Goal: Task Accomplishment & Management: Complete application form

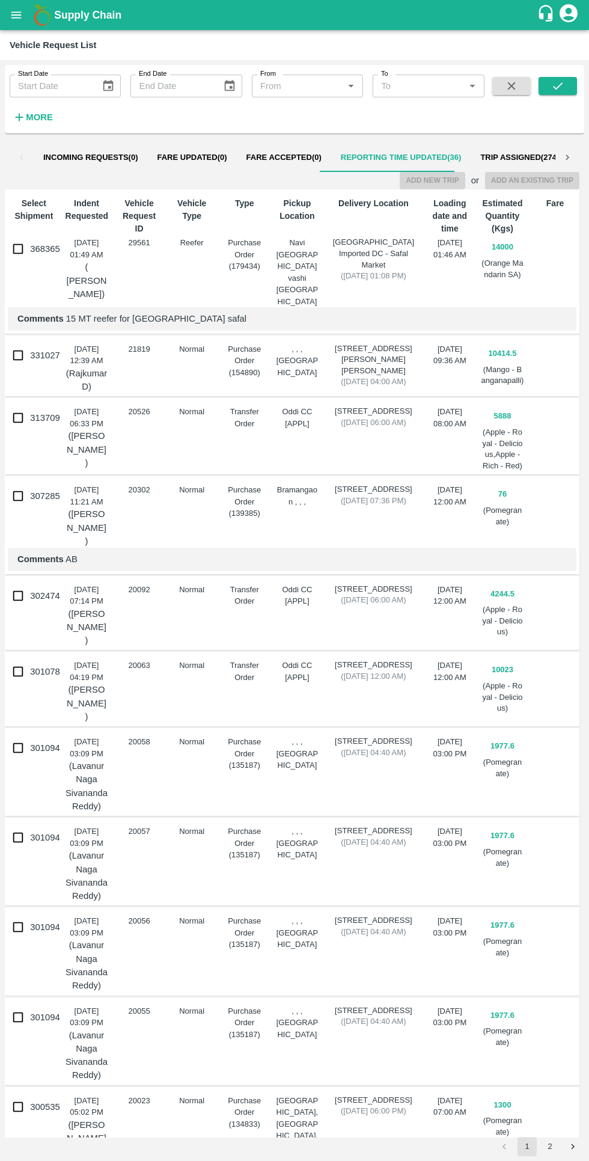
click at [30, 252] on input "368365" at bounding box center [18, 249] width 24 height 24
checkbox input "true"
click at [439, 186] on button "Add New Trip" at bounding box center [432, 180] width 65 height 17
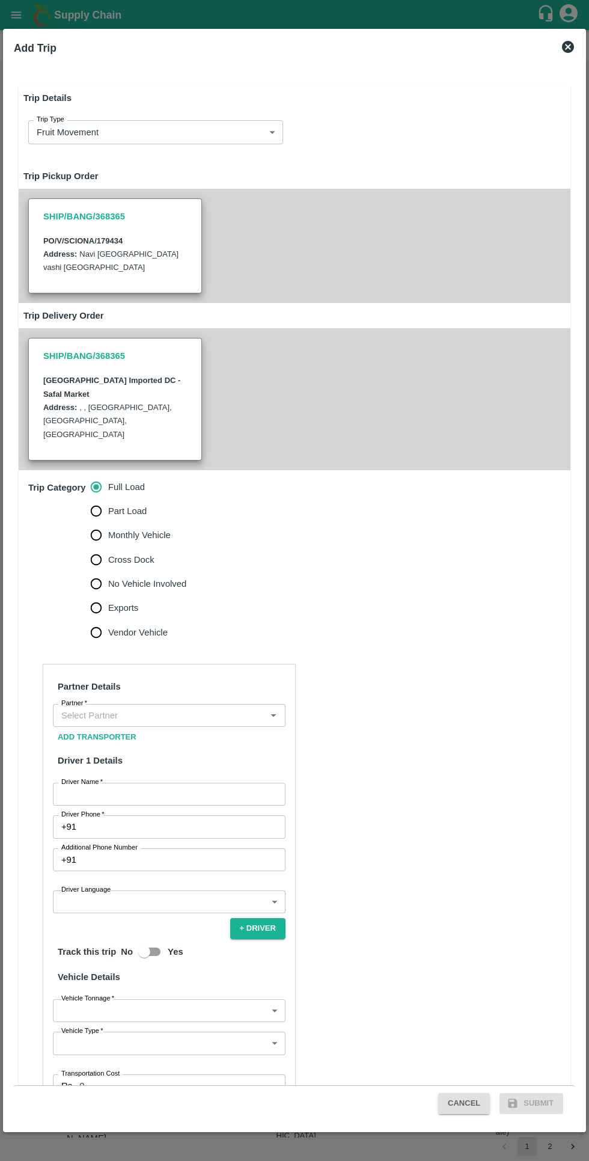
type input "14000"
type input "Reefer"
click at [174, 707] on input "Partner   *" at bounding box center [160, 715] width 206 height 16
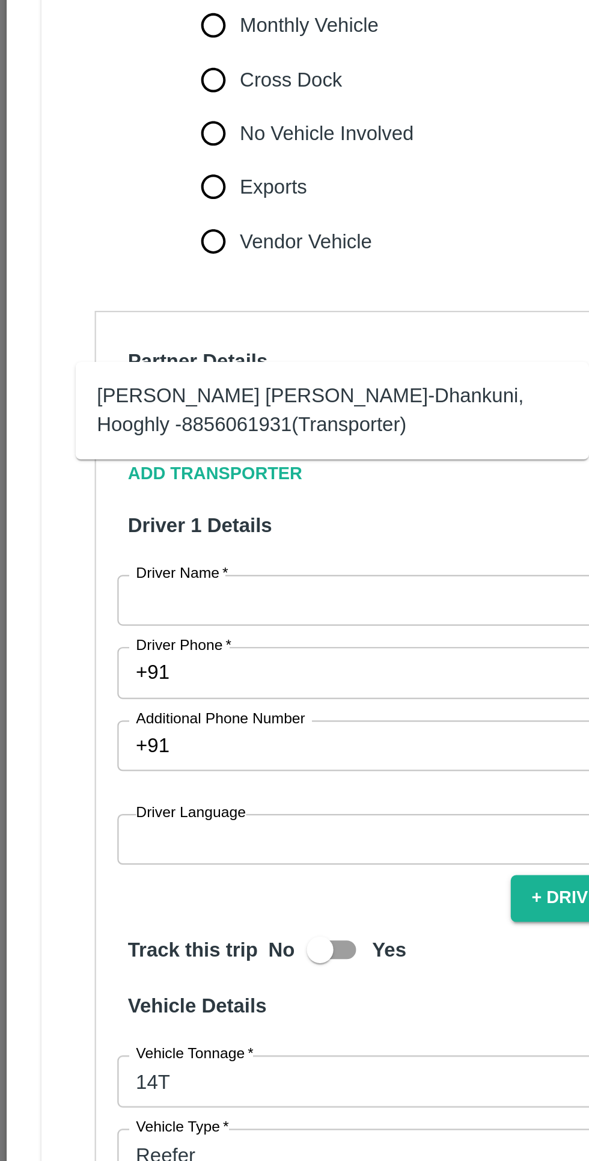
click at [82, 718] on div "[PERSON_NAME] [PERSON_NAME]-Dhankuni, Hooghly -8856061931(Transporter)" at bounding box center [150, 708] width 212 height 27
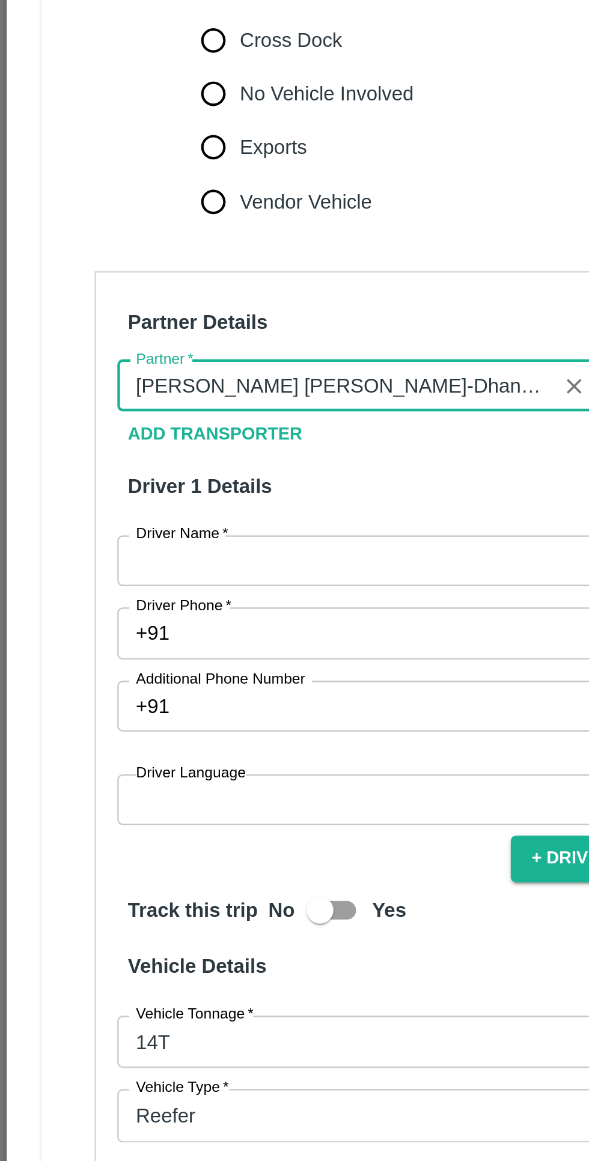
type input "[PERSON_NAME] [PERSON_NAME]-Dhankuni, Hooghly -8856061931(Transporter)"
click at [81, 783] on input "Driver Name   *" at bounding box center [169, 794] width 233 height 23
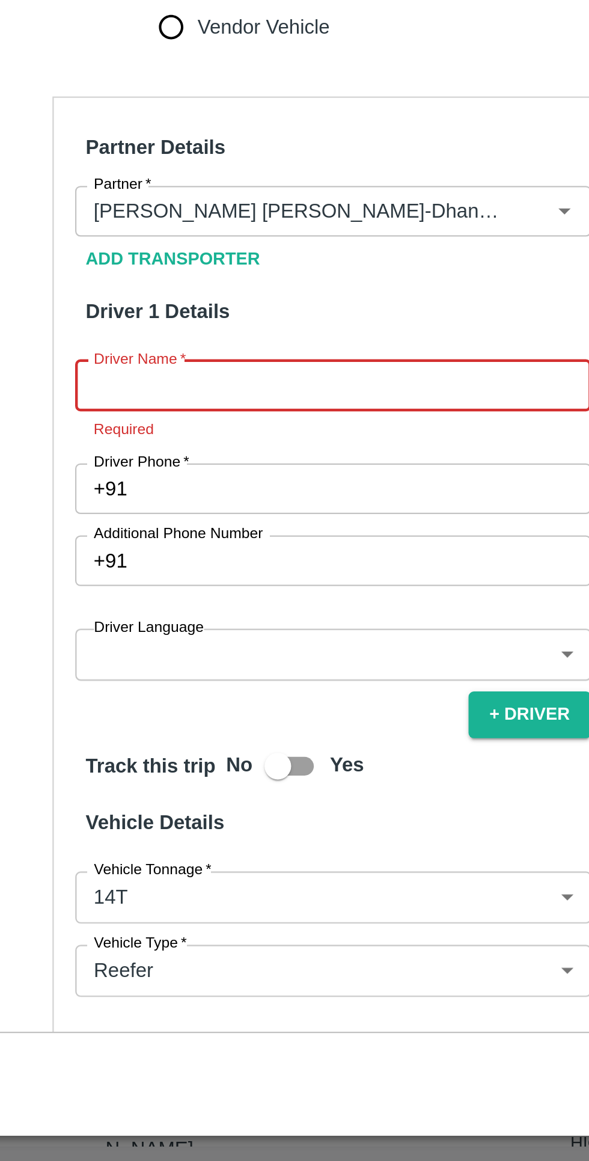
click at [74, 783] on input "Driver Name   *" at bounding box center [169, 794] width 233 height 23
click at [193, 783] on input "Driver Name   *" at bounding box center [169, 794] width 233 height 23
type input "T"
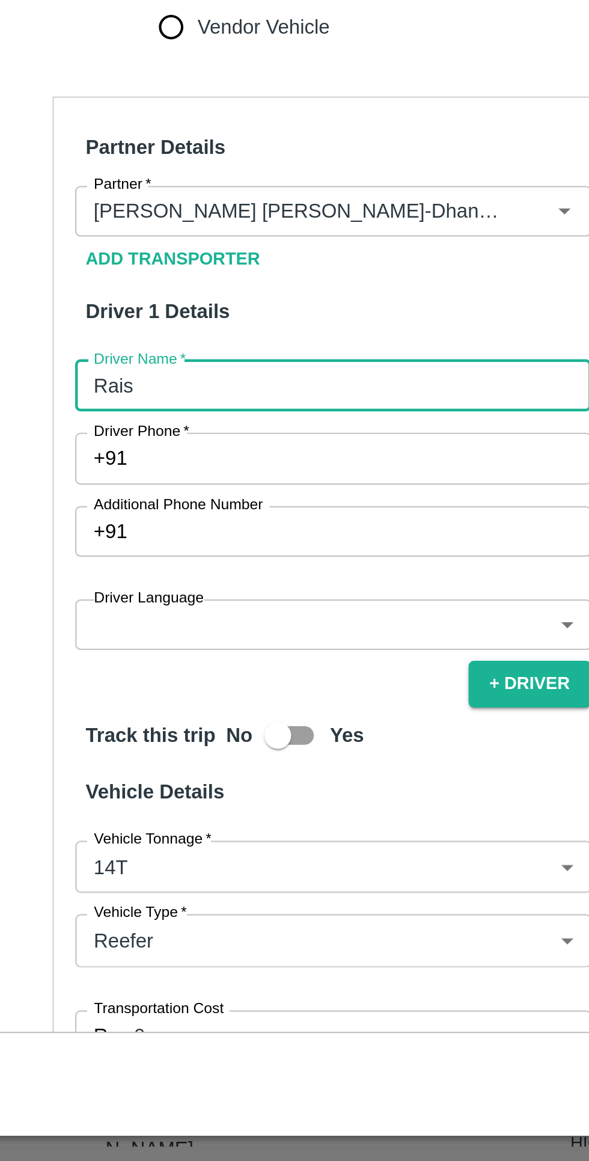
type input "Rais"
click at [142, 815] on input "Driver Phone   *" at bounding box center [183, 826] width 204 height 23
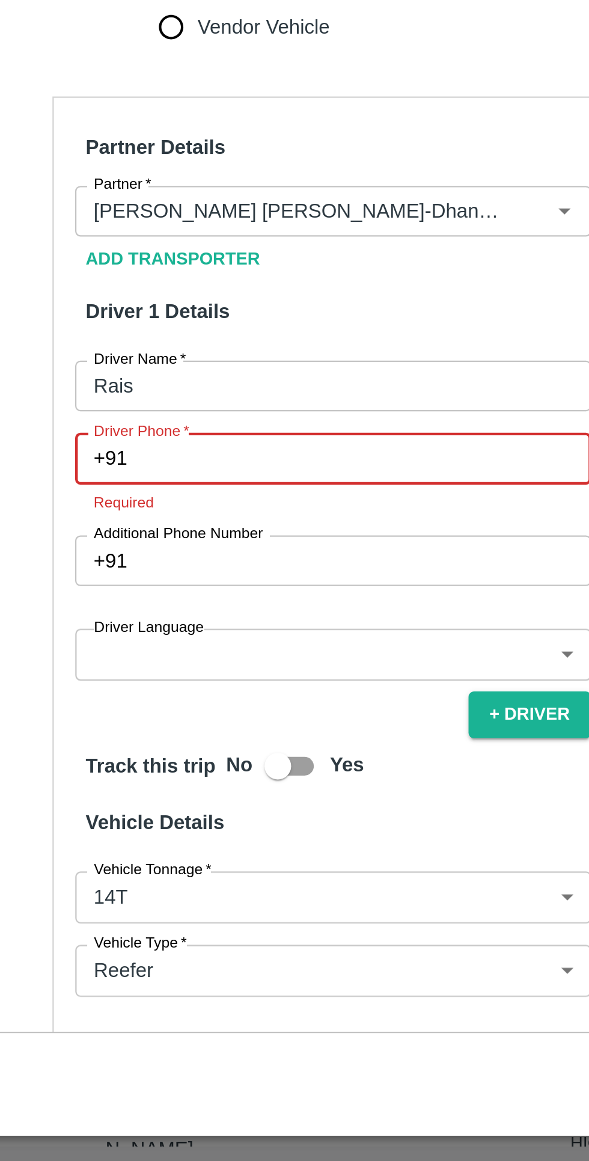
click at [93, 815] on input "Driver Phone   *" at bounding box center [183, 826] width 204 height 23
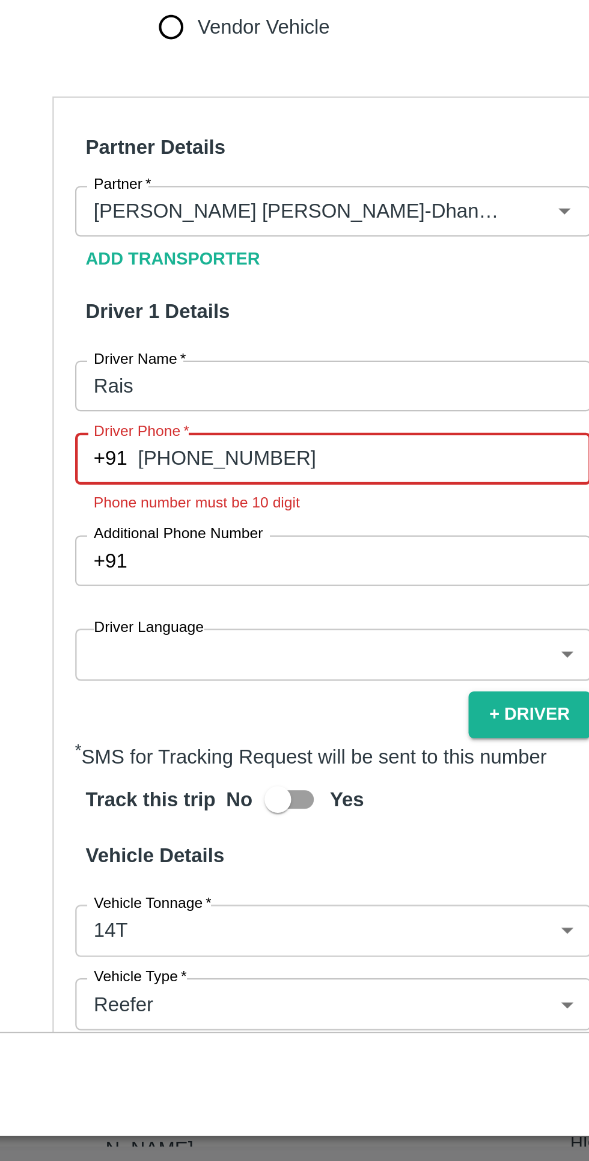
click at [96, 810] on label "Driver Phone   *" at bounding box center [82, 815] width 43 height 10
click at [96, 815] on input "[PHONE_NUMBER]" at bounding box center [183, 826] width 204 height 23
click at [103, 815] on input "[PHONE_NUMBER]" at bounding box center [183, 826] width 204 height 23
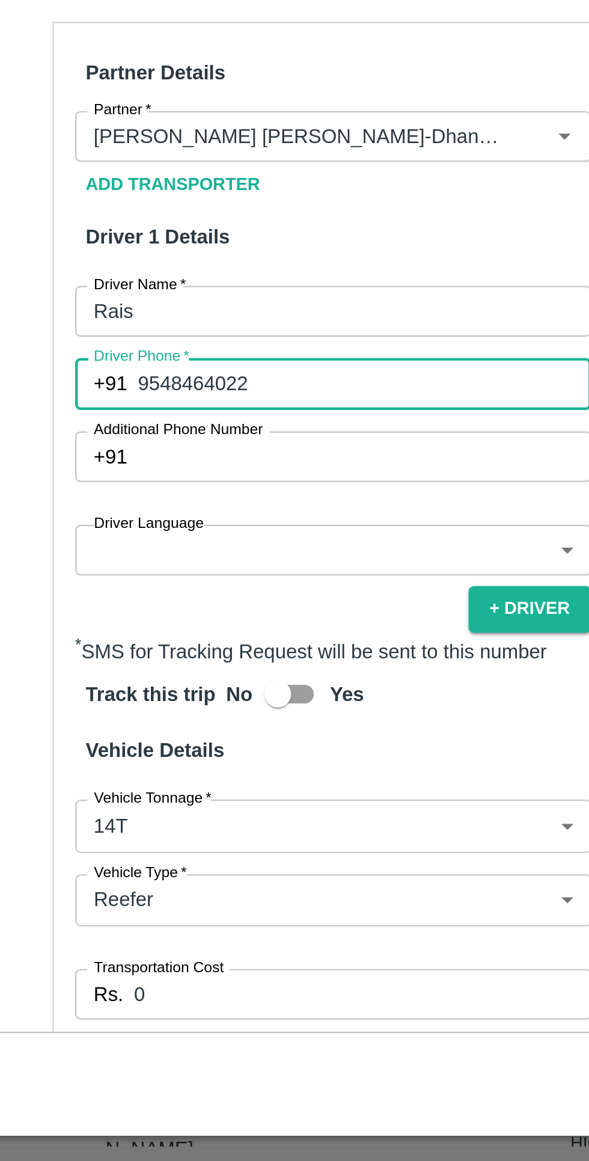
scroll to position [57, 0]
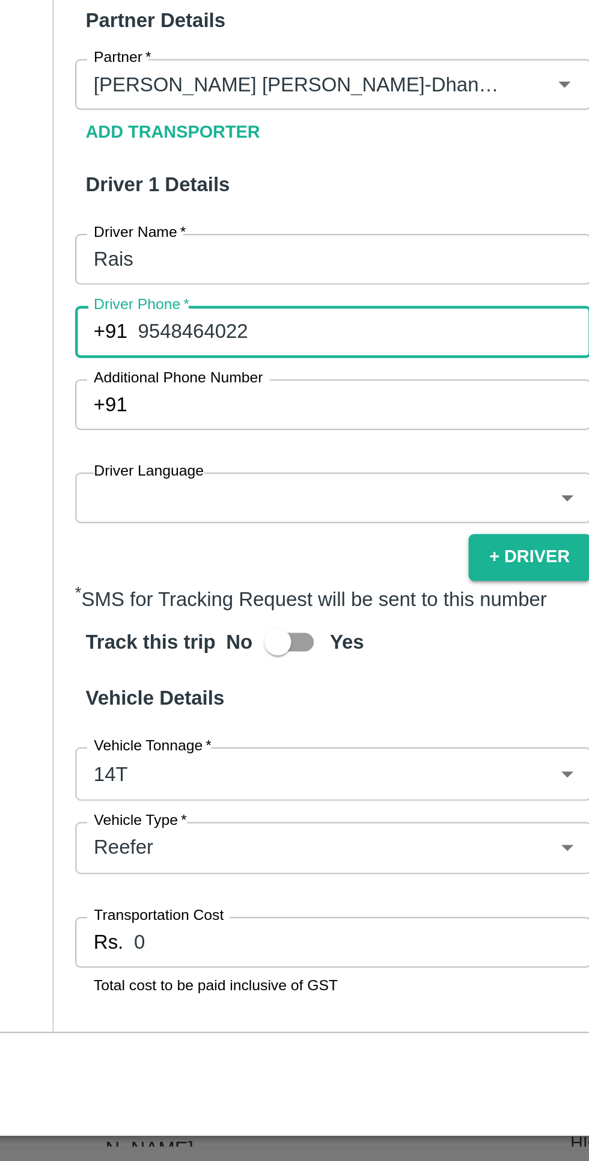
type input "9548464022"
click at [83, 807] on body "Supply Chain Vehicle Request List Start Date Start Date End Date End Date From …" at bounding box center [294, 580] width 589 height 1161
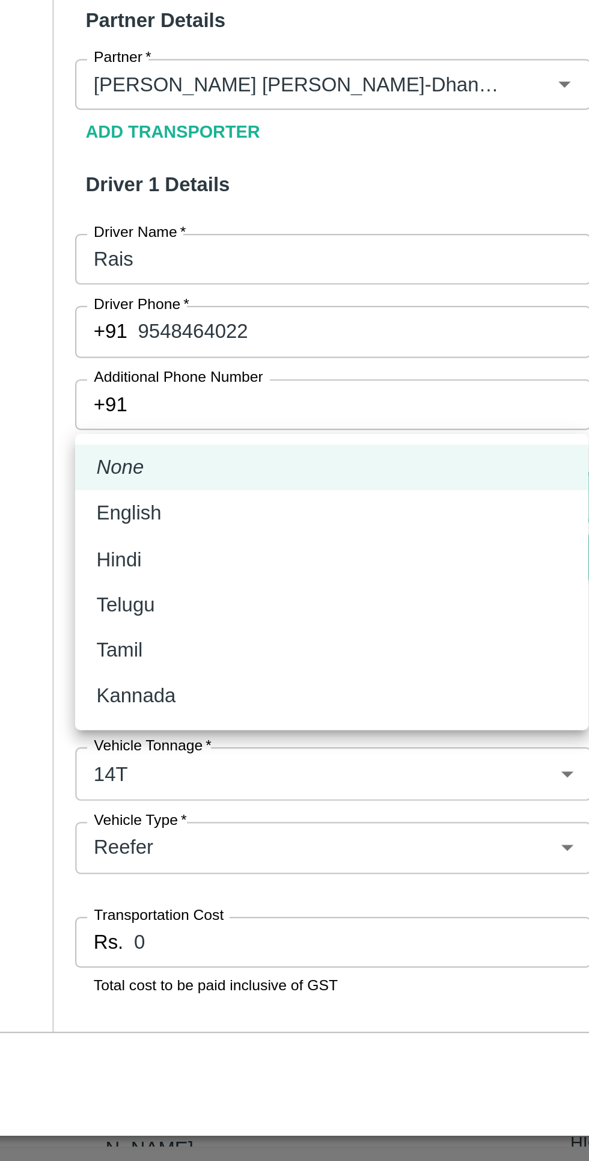
scroll to position [0, 0]
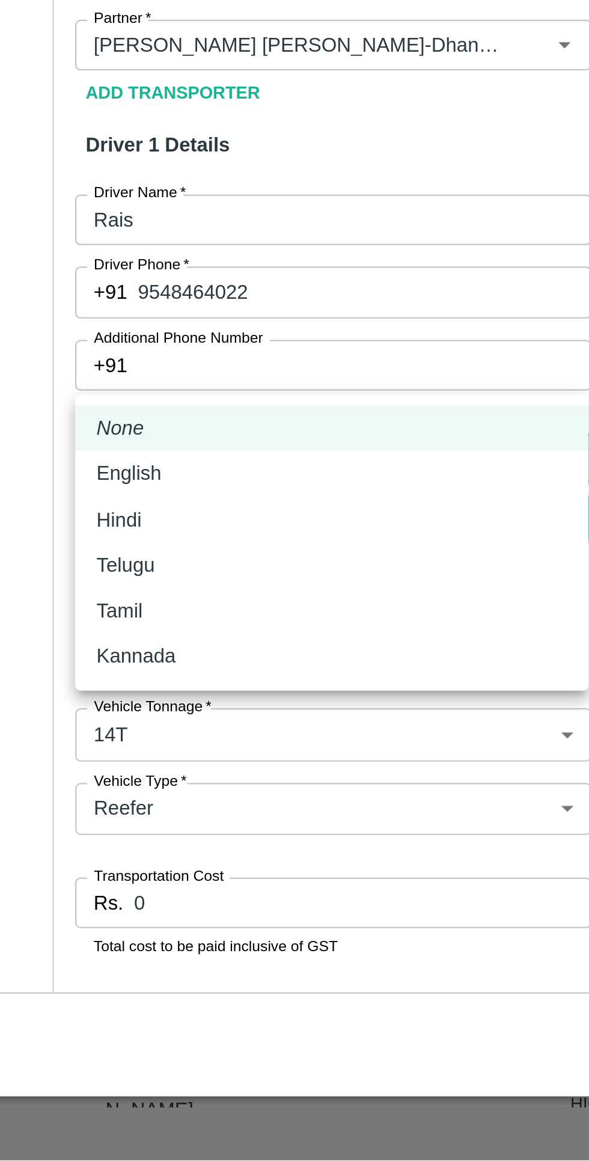
click at [63, 869] on p "Hindi" at bounding box center [73, 872] width 20 height 13
type input "hi"
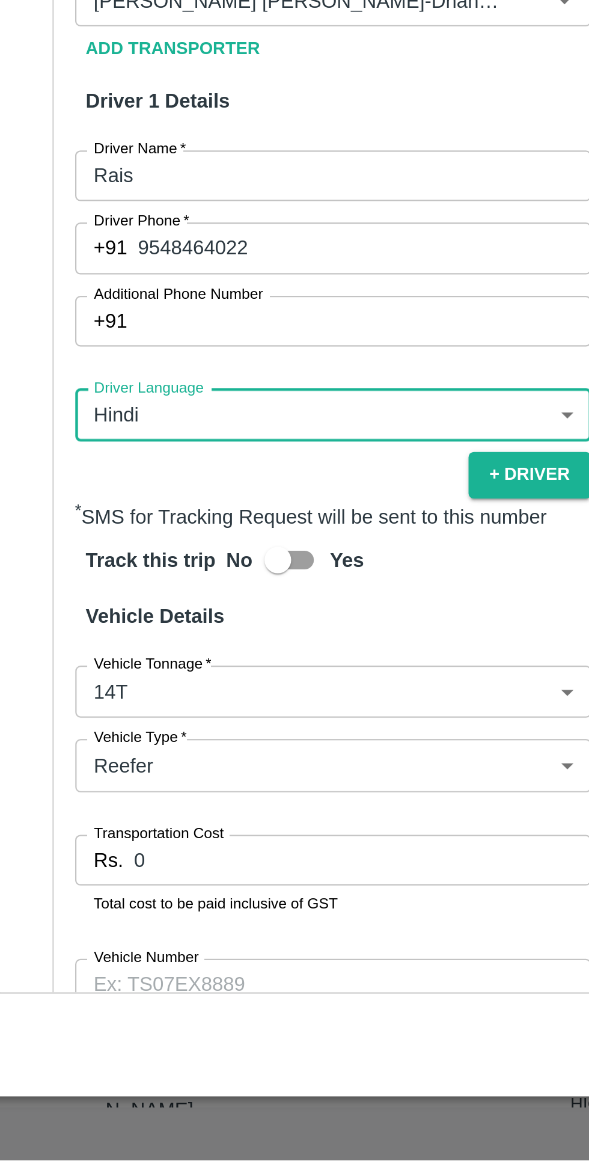
scroll to position [87, 0]
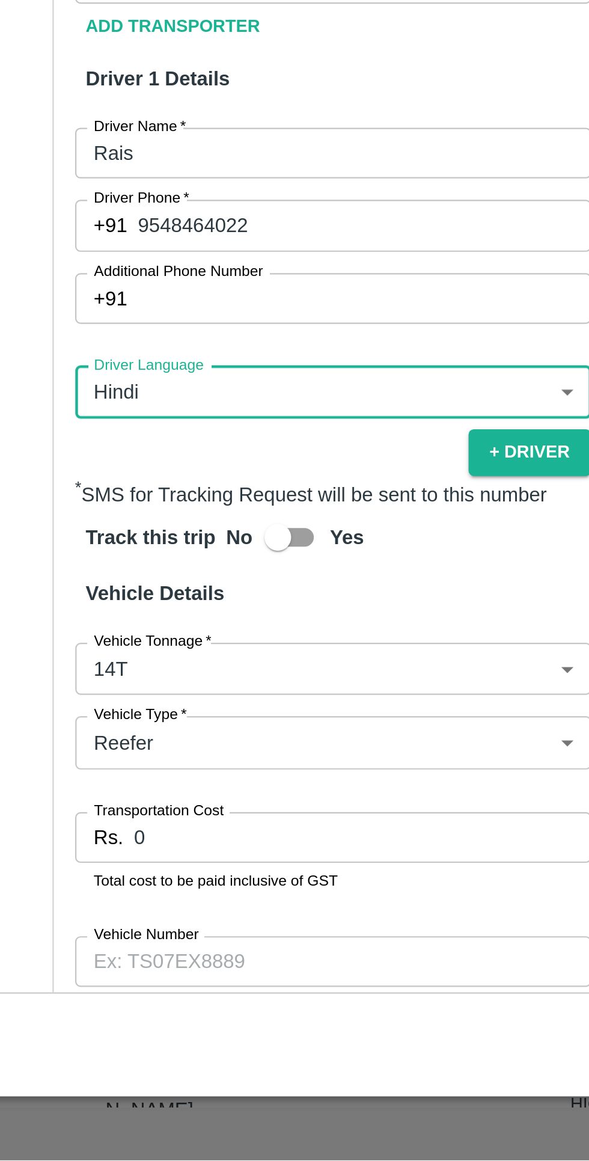
click at [148, 869] on input "Yes" at bounding box center [144, 880] width 69 height 23
checkbox input "true"
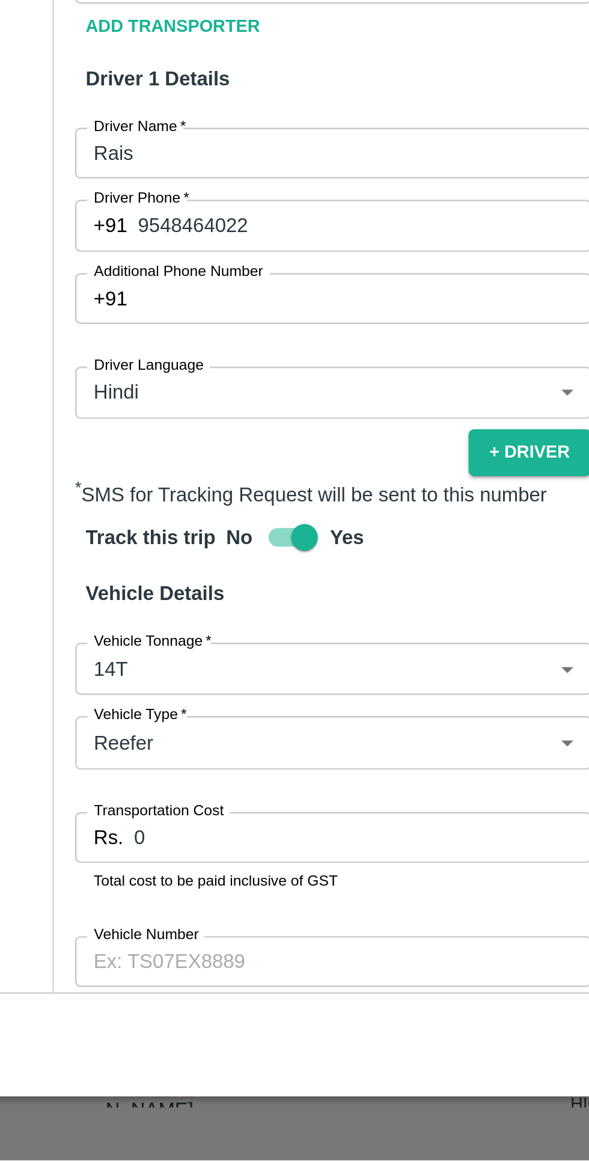
click at [79, 898] on body "Supply Chain Vehicle Request List Start Date Start Date End Date End Date From …" at bounding box center [294, 580] width 589 height 1161
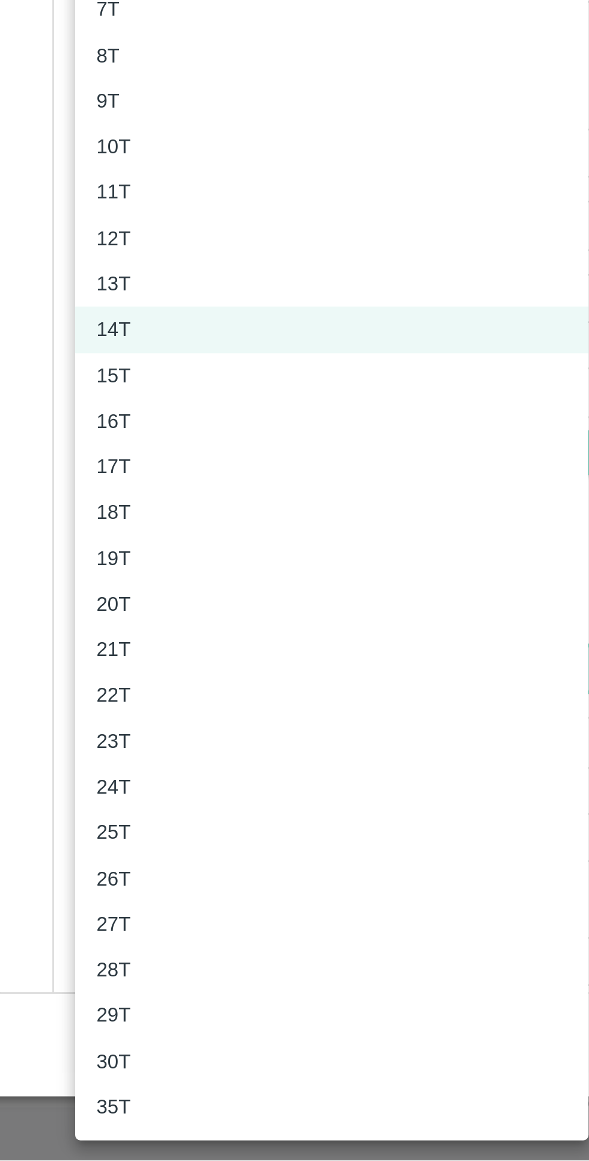
scroll to position [0, 0]
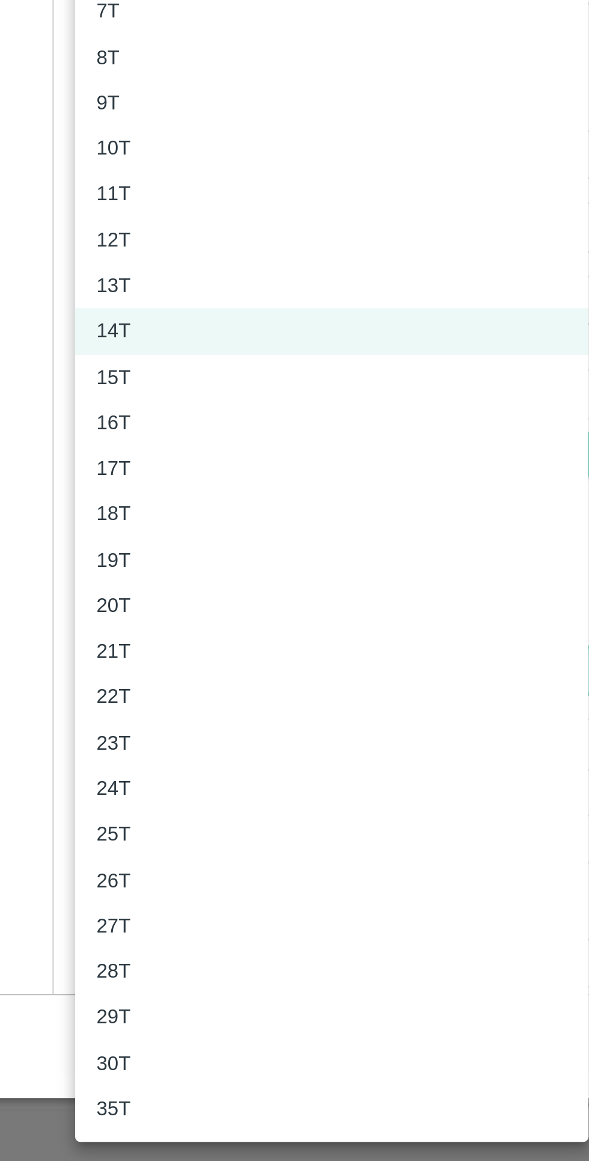
click at [72, 806] on p "15T" at bounding box center [71, 807] width 16 height 13
type input "15000"
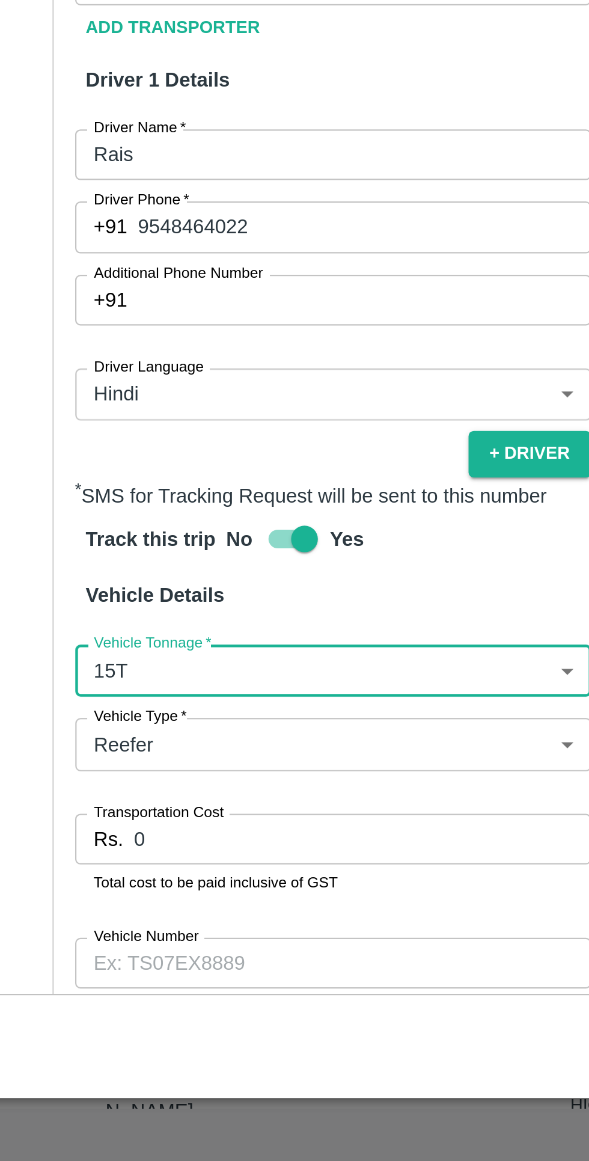
click at [85, 1004] on input "0" at bounding box center [182, 1015] width 206 height 23
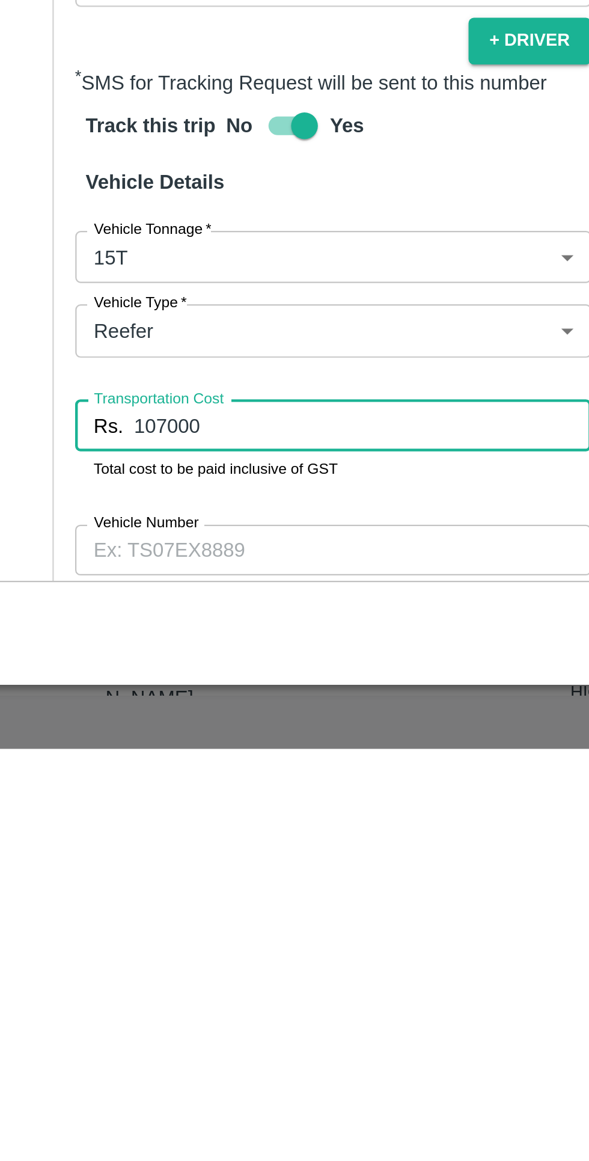
type input "107000"
click at [70, 1060] on input "Vehicle Number" at bounding box center [169, 1071] width 233 height 23
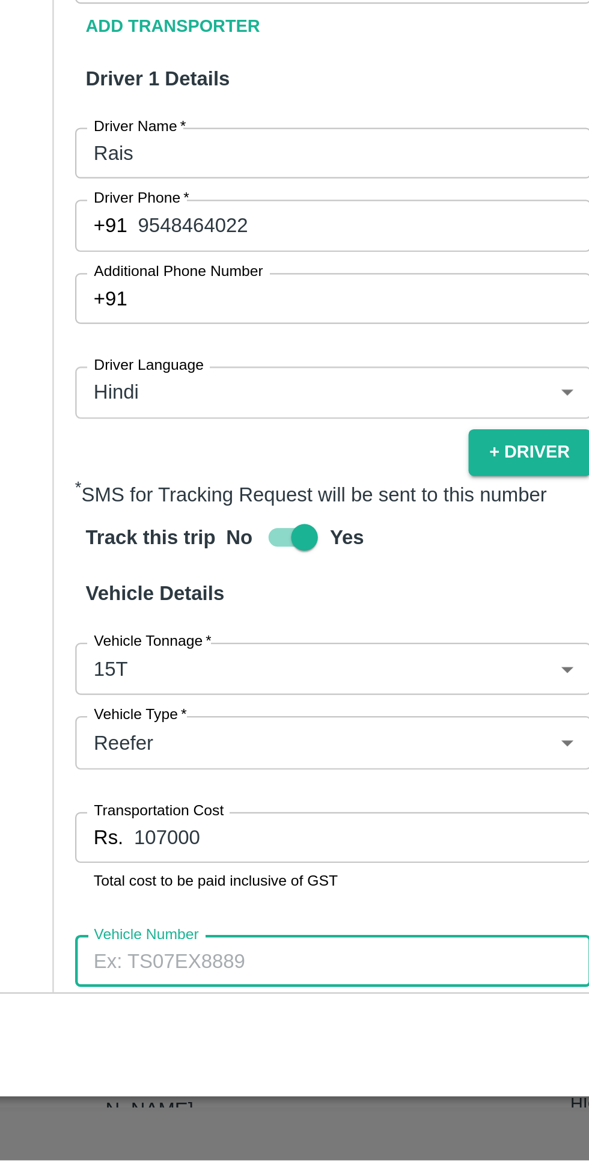
click at [75, 867] on h6 "Track this trip" at bounding box center [87, 879] width 68 height 25
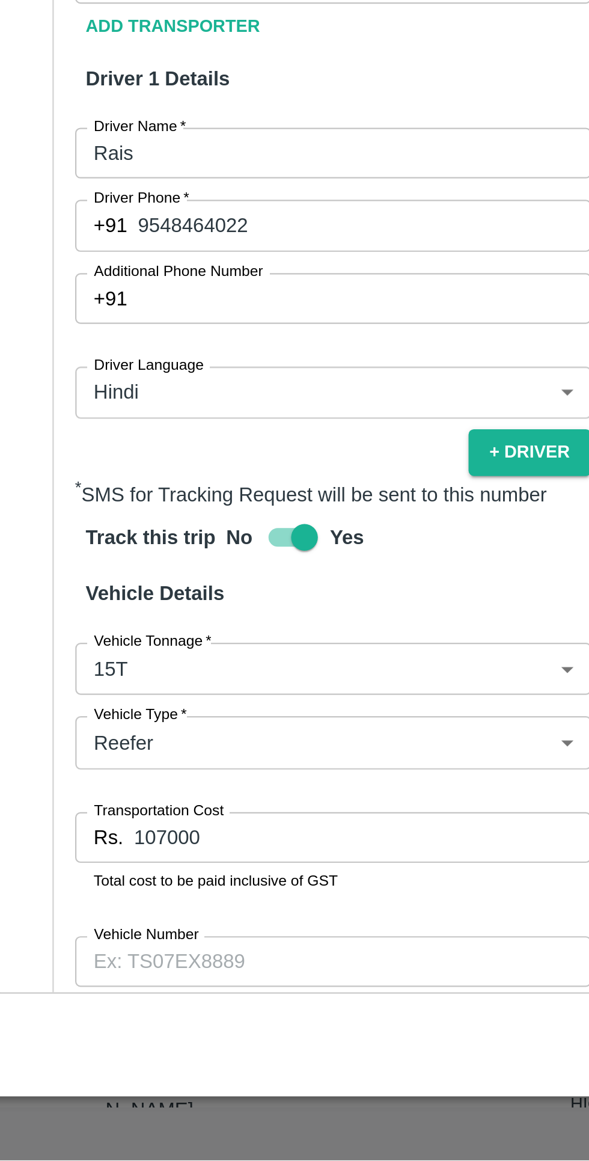
click at [147, 1060] on input "Vehicle Number" at bounding box center [169, 1071] width 233 height 23
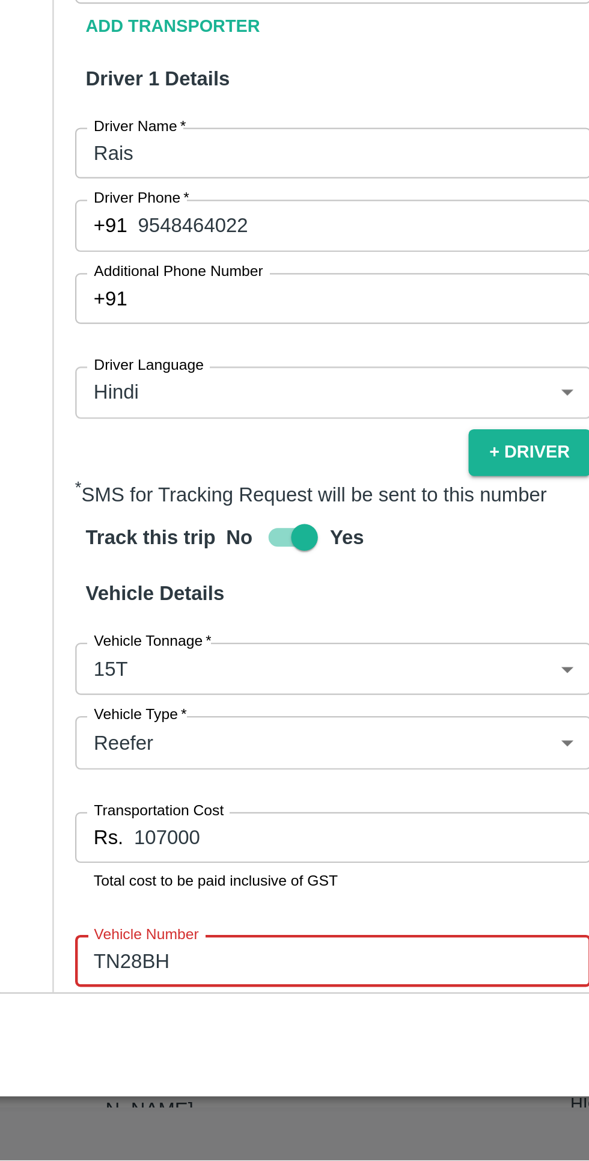
click at [147, 1060] on input "TN28BH" at bounding box center [169, 1071] width 233 height 23
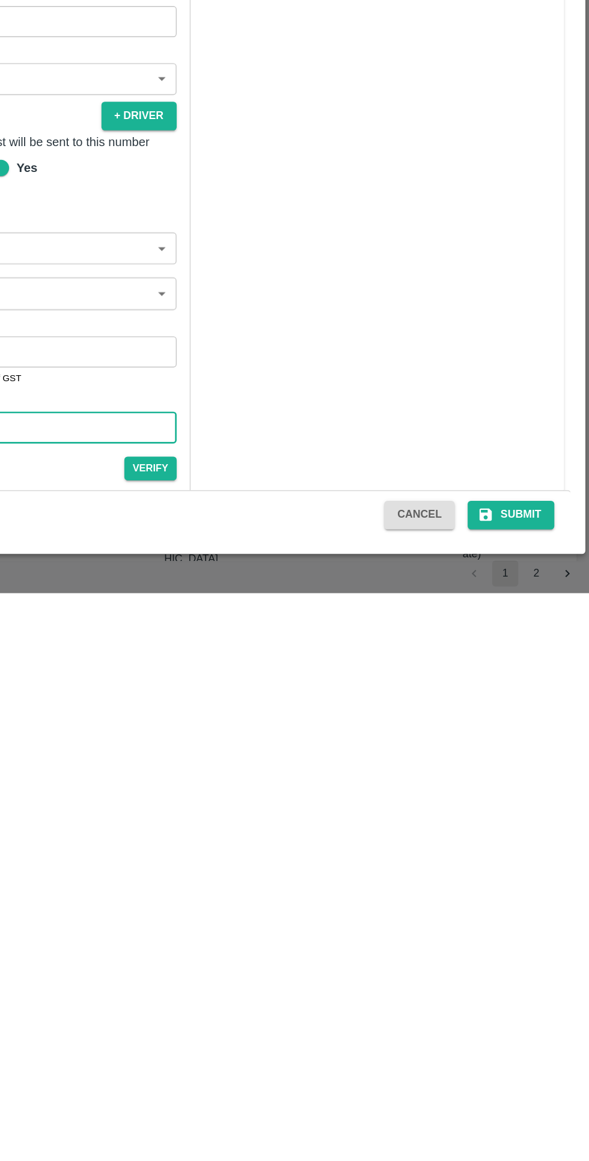
type input "TN28BH7063"
click at [543, 1105] on button "Submit" at bounding box center [532, 1103] width 64 height 21
